Goal: Navigation & Orientation: Find specific page/section

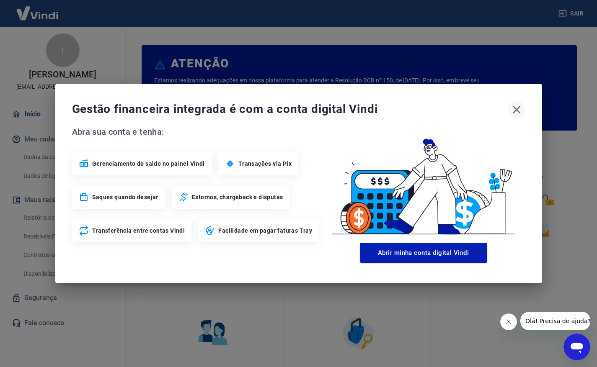
click at [517, 107] on icon "button" at bounding box center [516, 109] width 13 height 13
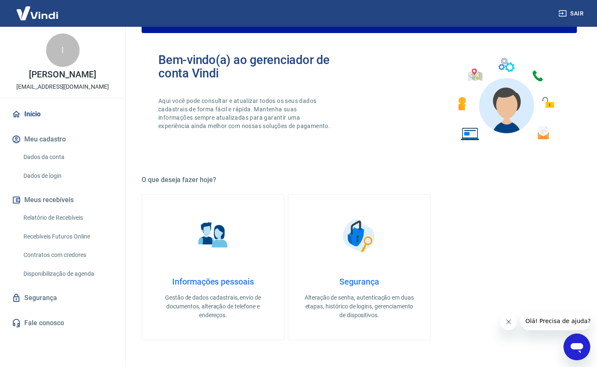
scroll to position [389, 0]
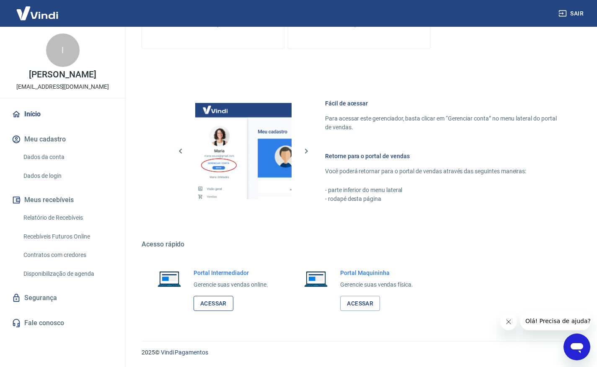
click at [206, 300] on link "Acessar" at bounding box center [213, 303] width 40 height 15
